Goal: Task Accomplishment & Management: Manage account settings

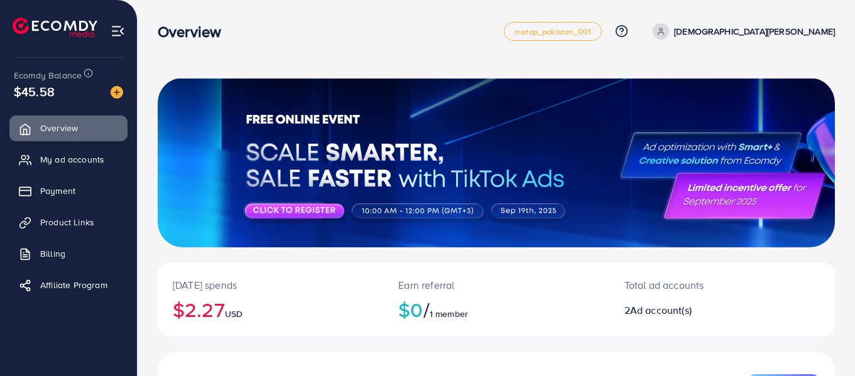
scroll to position [13, 0]
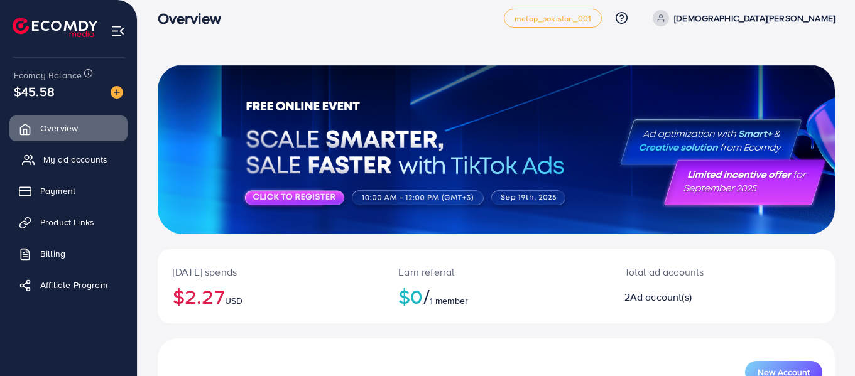
click at [80, 155] on span "My ad accounts" at bounding box center [75, 159] width 64 height 13
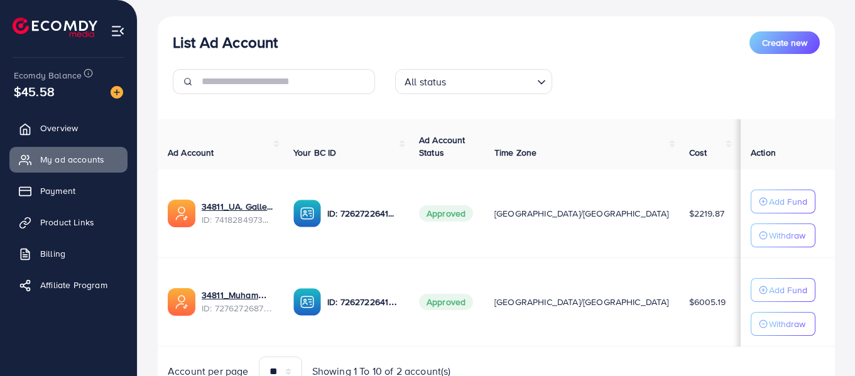
scroll to position [135, 0]
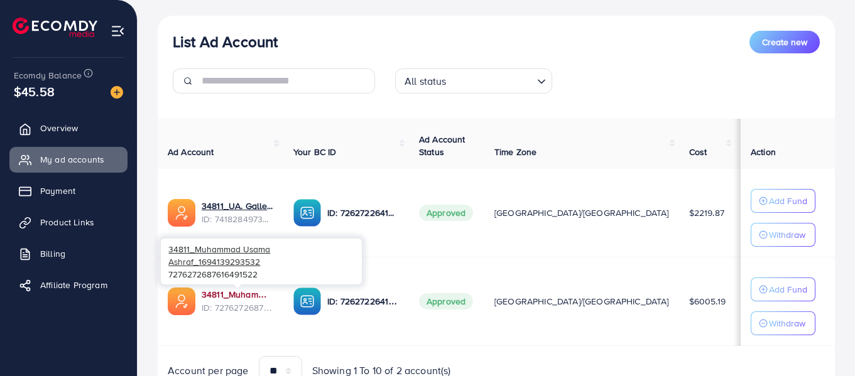
click at [250, 290] on link "34811_Muhammad Usama Ashraf_1694139293532" at bounding box center [238, 294] width 72 height 13
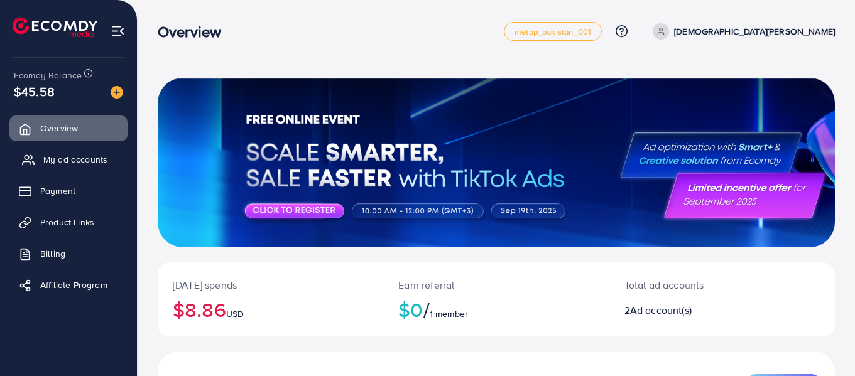
click at [90, 158] on span "My ad accounts" at bounding box center [75, 159] width 64 height 13
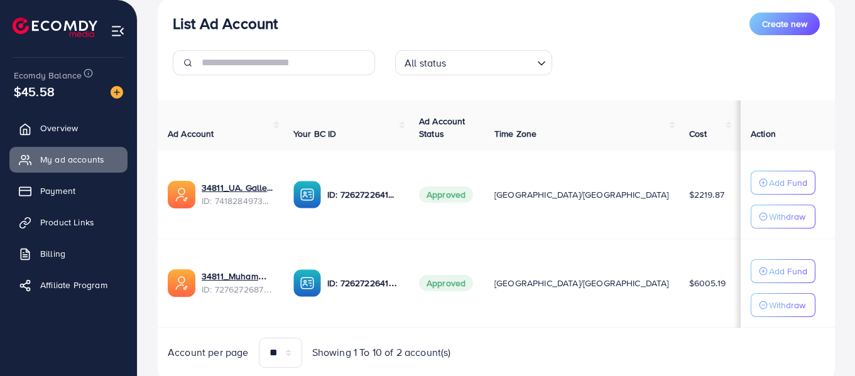
scroll to position [154, 0]
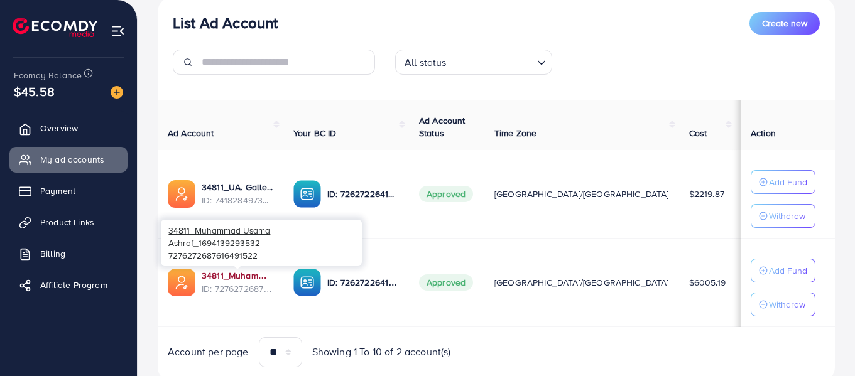
click at [229, 278] on link "34811_Muhammad Usama Ashraf_1694139293532" at bounding box center [238, 276] width 72 height 13
